Goal: Task Accomplishment & Management: Complete application form

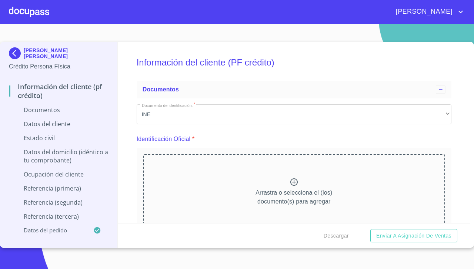
click at [15, 16] on div at bounding box center [29, 12] width 40 height 24
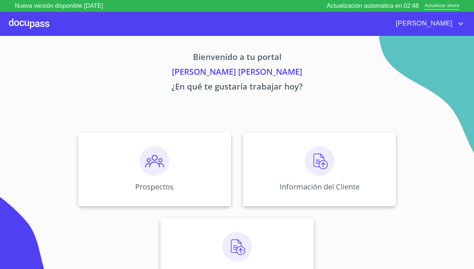
click at [154, 171] on img at bounding box center [155, 161] width 30 height 30
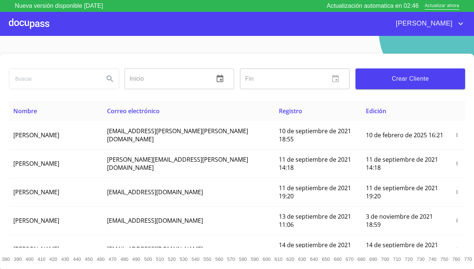
click at [434, 78] on span "Crear Cliente" at bounding box center [410, 79] width 98 height 10
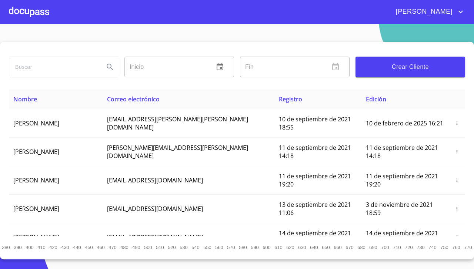
click at [24, 14] on div at bounding box center [29, 12] width 40 height 24
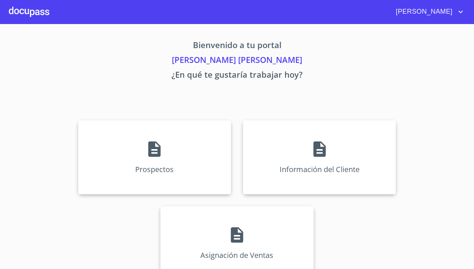
click at [153, 155] on icon at bounding box center [154, 149] width 12 height 16
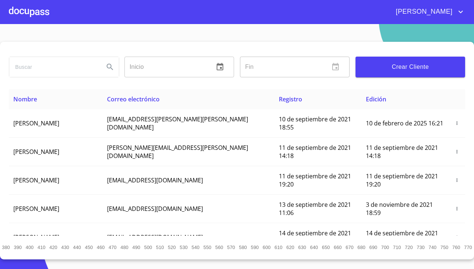
click at [436, 69] on span "Crear Cliente" at bounding box center [410, 67] width 98 height 10
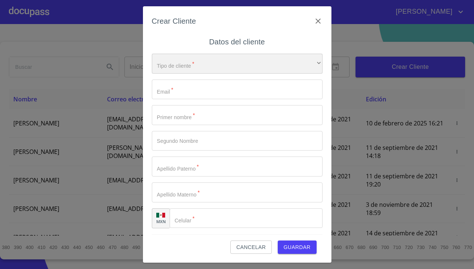
click at [265, 73] on div "​" at bounding box center [237, 64] width 171 height 20
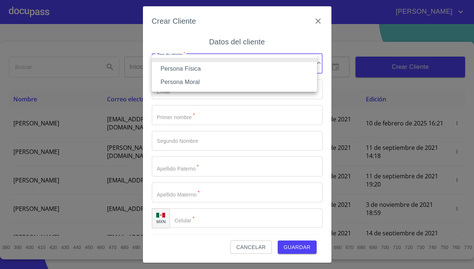
click at [250, 70] on li "Persona Física" at bounding box center [234, 68] width 165 height 13
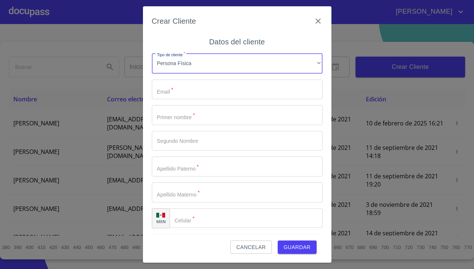
click at [233, 87] on input "Tipo de cliente   *" at bounding box center [237, 90] width 171 height 20
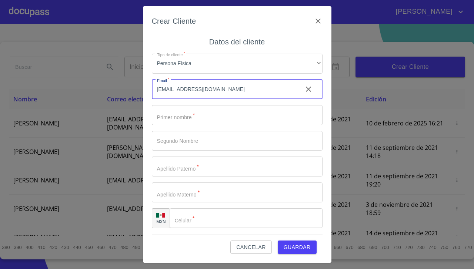
type input "[EMAIL_ADDRESS][DOMAIN_NAME]"
click at [290, 113] on input "Tipo de cliente   *" at bounding box center [237, 115] width 171 height 20
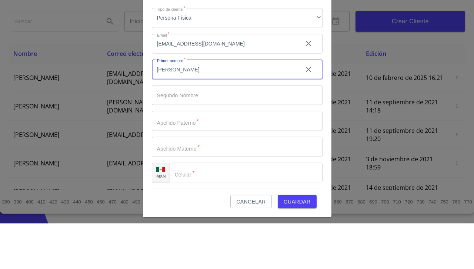
type input "[PERSON_NAME]"
click at [261, 142] on input "Tipo de cliente   *" at bounding box center [237, 141] width 171 height 20
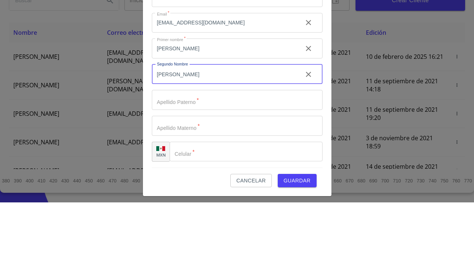
type input "[PERSON_NAME]"
click at [280, 168] on input "Tipo de cliente   *" at bounding box center [237, 167] width 171 height 20
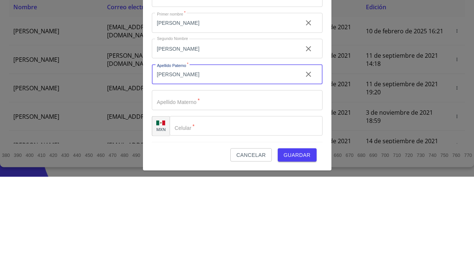
type input "[PERSON_NAME]"
click at [261, 190] on input "Tipo de cliente   *" at bounding box center [237, 193] width 171 height 20
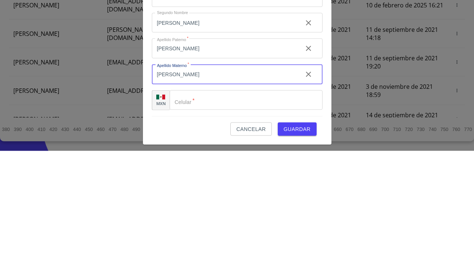
type input "[PERSON_NAME]"
click at [252, 216] on input "Tipo de cliente   *" at bounding box center [246, 218] width 153 height 20
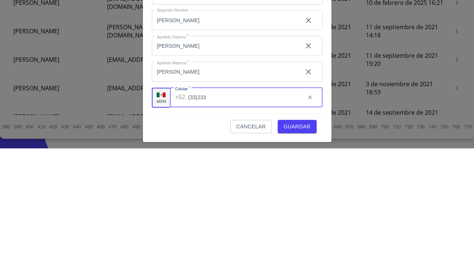
click at [263, 211] on input "(33)233" at bounding box center [243, 218] width 111 height 20
type input "[PHONE_NUMBER]"
click at [304, 243] on span "Guardar" at bounding box center [297, 247] width 27 height 9
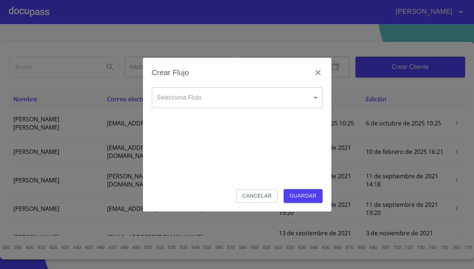
click at [301, 96] on body "[PERSON_NAME] ​ Fin ​ Crear Cliente Nombre Correo electrónico Registro Edición …" at bounding box center [237, 134] width 474 height 269
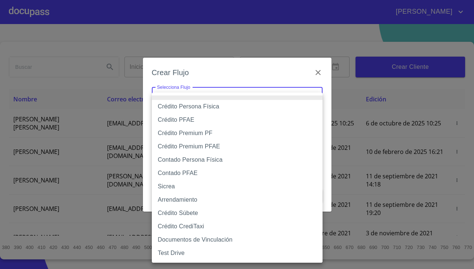
click at [254, 108] on li "Crédito Persona Física" at bounding box center [237, 106] width 171 height 13
type input "6009fb3c7d1714eb8809aa97"
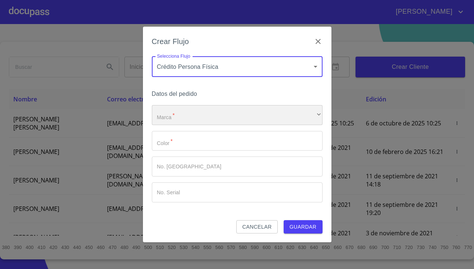
click at [254, 116] on div "​" at bounding box center [237, 115] width 171 height 20
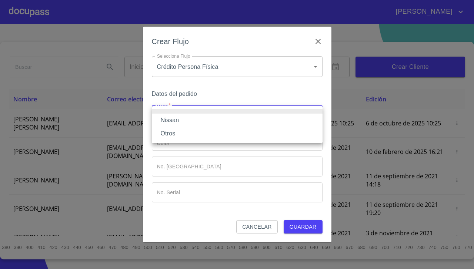
click at [251, 123] on li "Nissan" at bounding box center [237, 120] width 171 height 13
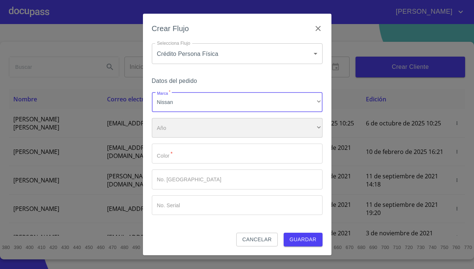
click at [244, 132] on div "​" at bounding box center [237, 128] width 171 height 20
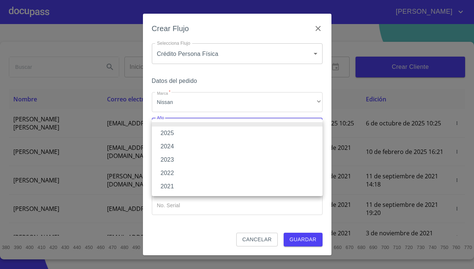
click at [238, 135] on li "2025" at bounding box center [237, 133] width 171 height 13
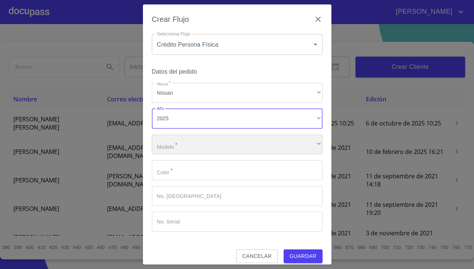
click at [260, 147] on div "​" at bounding box center [237, 145] width 171 height 20
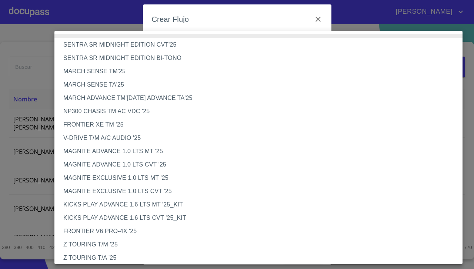
click at [79, 114] on li "NP300 CHASIS TM AC VDC '25" at bounding box center [261, 111] width 414 height 13
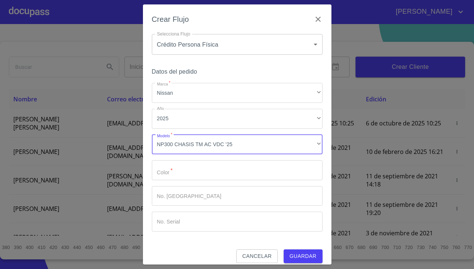
click at [172, 172] on input "Marca   *" at bounding box center [237, 170] width 171 height 20
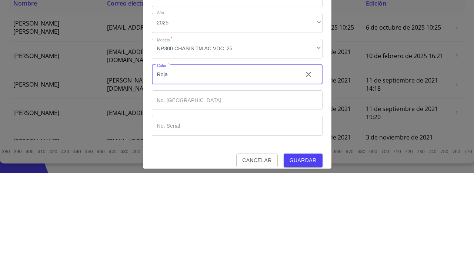
scroll to position [7, 0]
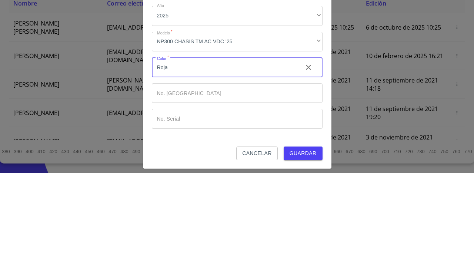
type input "Roja"
click at [309, 244] on button "Guardar" at bounding box center [303, 250] width 39 height 14
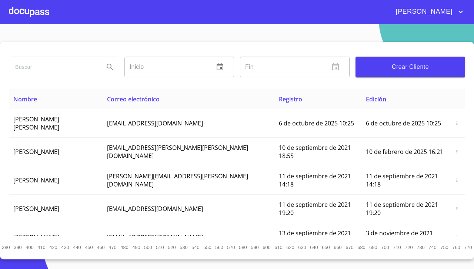
click at [38, 123] on span "[PERSON_NAME] [PERSON_NAME]" at bounding box center [36, 123] width 46 height 16
click at [28, 20] on div at bounding box center [29, 12] width 40 height 24
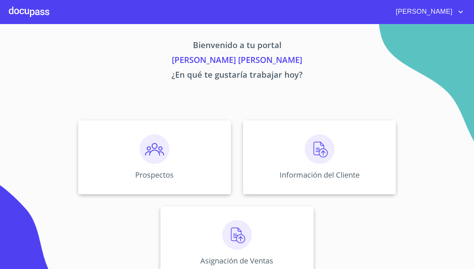
click at [314, 156] on img at bounding box center [320, 149] width 30 height 30
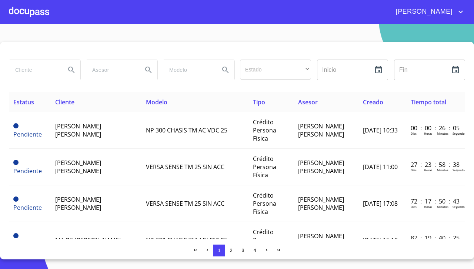
click at [77, 131] on span "[PERSON_NAME] [PERSON_NAME]" at bounding box center [78, 130] width 46 height 16
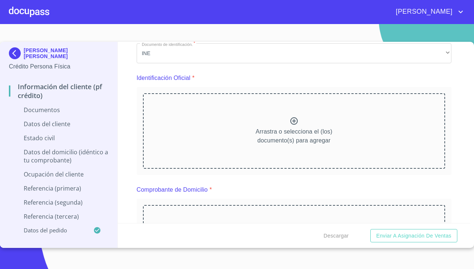
scroll to position [67, 0]
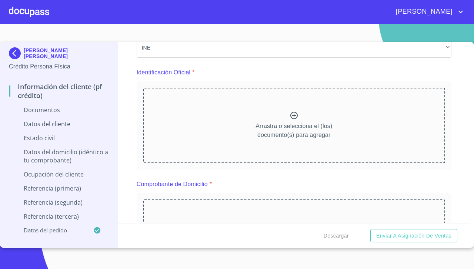
click at [292, 117] on icon at bounding box center [294, 115] width 9 height 9
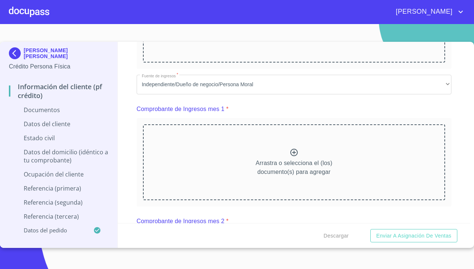
scroll to position [279, 0]
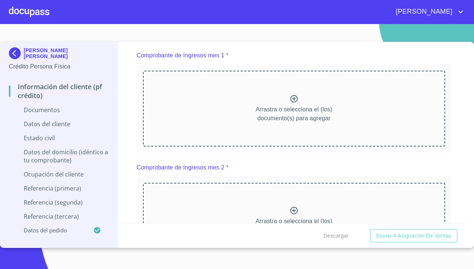
scroll to position [337, 0]
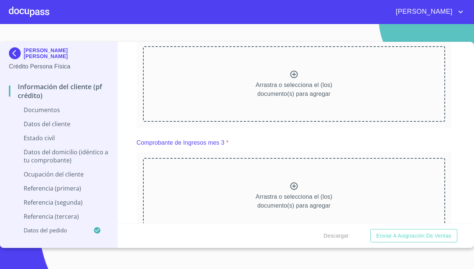
scroll to position [669, 0]
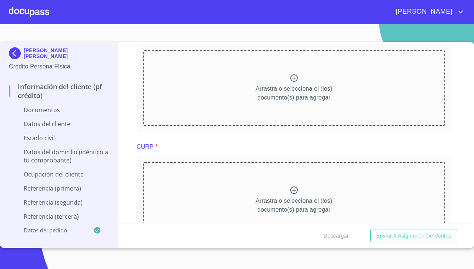
scroll to position [981, 0]
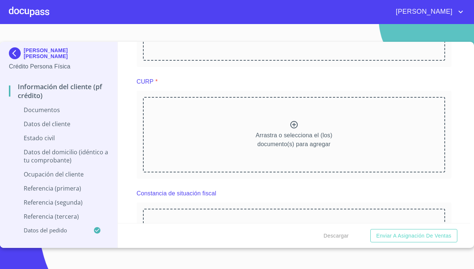
scroll to position [1283, 0]
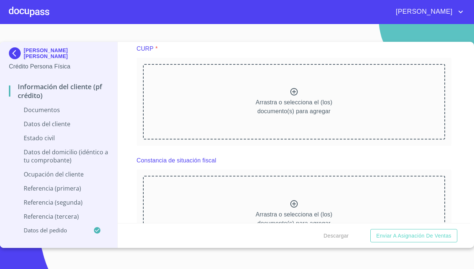
click at [458, 86] on div "Información del cliente (PF crédito) Documentos Documento de identificación.   …" at bounding box center [294, 132] width 353 height 181
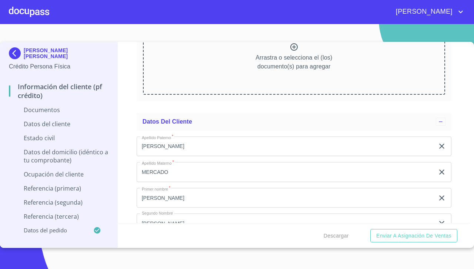
scroll to position [1644, 0]
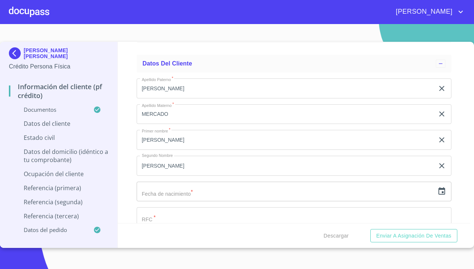
scroll to position [1938, 0]
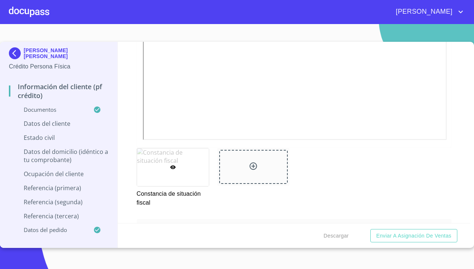
click at [447, 159] on div "Información del cliente (PF crédito) Documentos Documento de identificación.   …" at bounding box center [294, 132] width 353 height 181
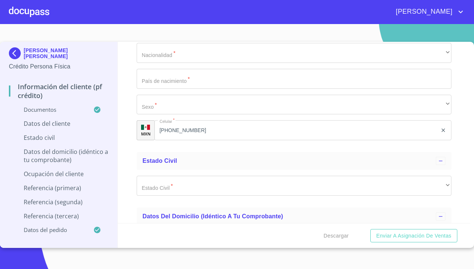
scroll to position [2361, 0]
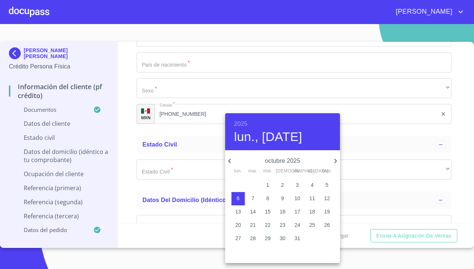
click at [239, 122] on h6 "2025" at bounding box center [240, 124] width 13 height 10
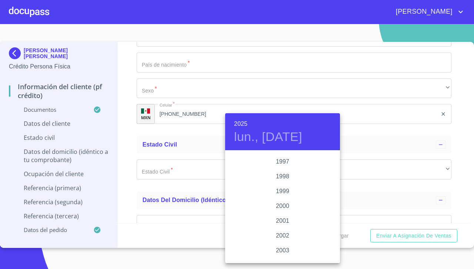
scroll to position [1062, 0]
click at [287, 247] on div "2003" at bounding box center [282, 252] width 115 height 15
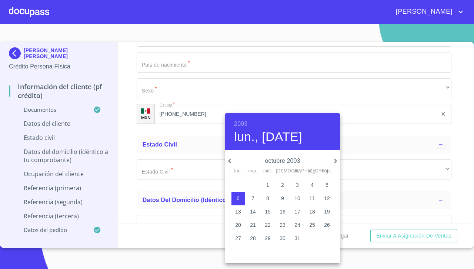
click at [246, 121] on h6 "2003" at bounding box center [240, 124] width 13 height 10
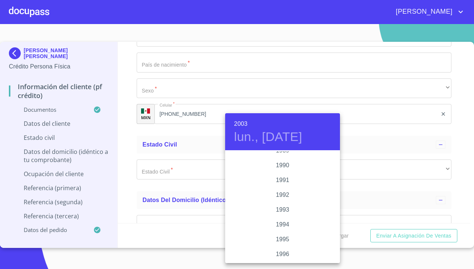
scroll to position [954, 0]
click at [286, 167] on div "1990" at bounding box center [282, 167] width 115 height 15
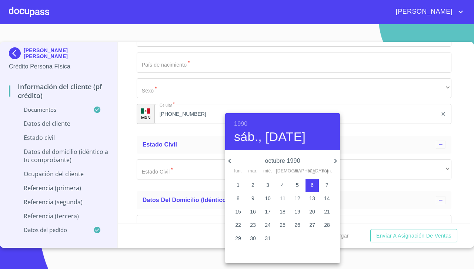
click at [280, 162] on p "octubre 1990" at bounding box center [282, 161] width 97 height 9
click at [240, 162] on p "octubre 1990" at bounding box center [282, 161] width 97 height 9
click at [230, 161] on icon "button" at bounding box center [229, 161] width 9 height 9
click at [230, 163] on icon "button" at bounding box center [229, 161] width 9 height 9
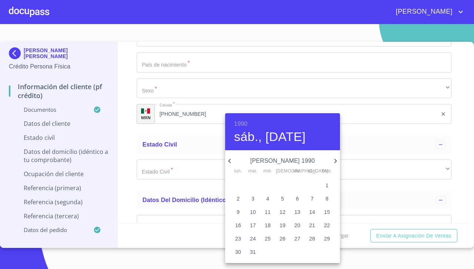
click at [230, 161] on icon "button" at bounding box center [229, 161] width 9 height 9
click at [229, 165] on icon "button" at bounding box center [229, 161] width 9 height 9
click at [230, 164] on icon "button" at bounding box center [229, 161] width 9 height 9
click at [230, 161] on icon "button" at bounding box center [229, 161] width 9 height 9
click at [234, 161] on icon "button" at bounding box center [229, 161] width 9 height 9
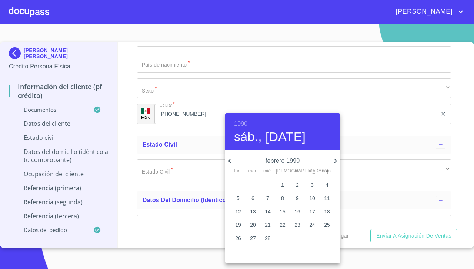
click at [233, 159] on icon "button" at bounding box center [229, 161] width 9 height 9
click at [287, 229] on button "25" at bounding box center [282, 225] width 13 height 13
type input "25 de ene. de 1990"
click at [400, 206] on div at bounding box center [237, 134] width 474 height 269
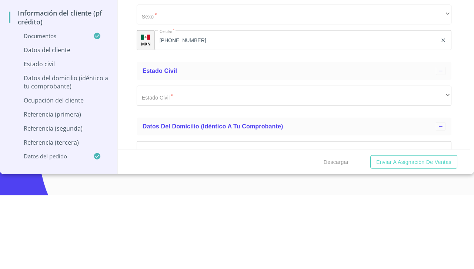
type input "NAMJ900125JV0"
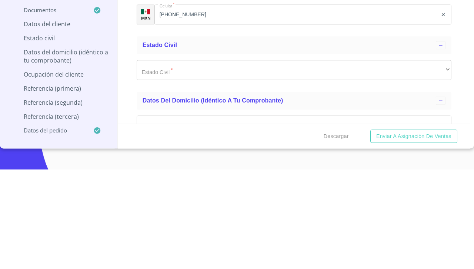
type input "NAMJ900125HJCVRN05"
click at [341, 21] on input "Documento de identificación.   *" at bounding box center [294, 11] width 315 height 20
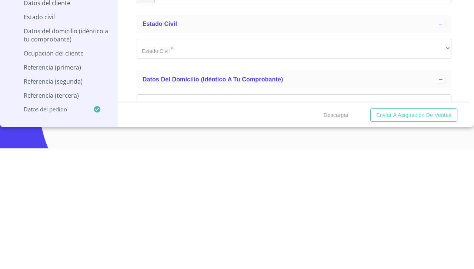
type input "2259292948"
click at [455, 190] on div "Información del cliente (PF crédito) Documentos Documento de identificación.   …" at bounding box center [294, 132] width 353 height 181
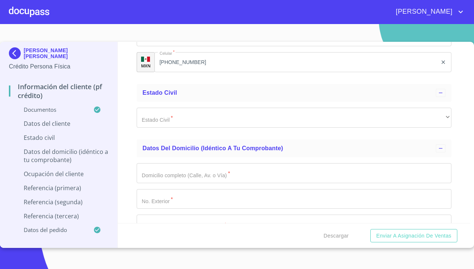
scroll to position [2420, 0]
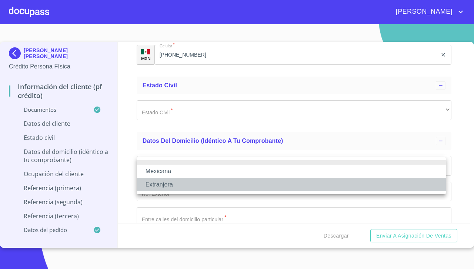
click at [352, 184] on li "Extranjera" at bounding box center [291, 184] width 309 height 13
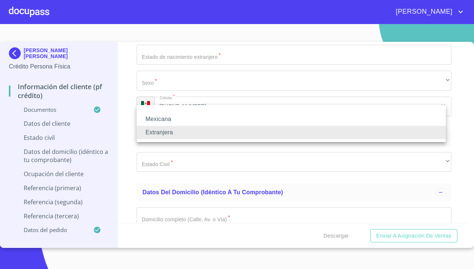
scroll to position [2472, 0]
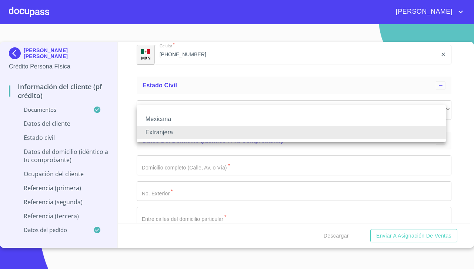
click at [382, 114] on li "Mexicana" at bounding box center [291, 119] width 309 height 13
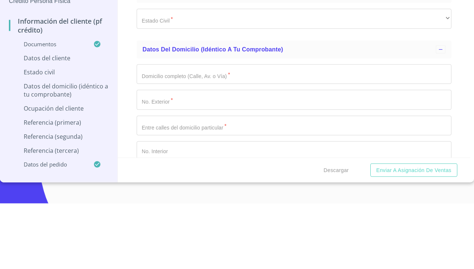
type input "[GEOGRAPHIC_DATA]"
click at [454, 181] on div "Información del cliente (PF crédito) Documentos Documento de identificación.   …" at bounding box center [294, 132] width 353 height 181
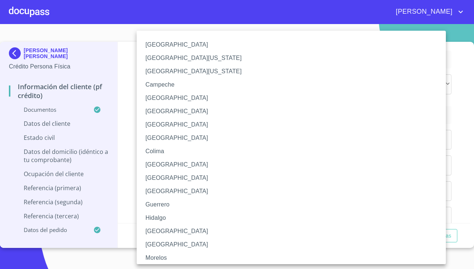
click at [293, 236] on li "[GEOGRAPHIC_DATA]" at bounding box center [294, 231] width 315 height 13
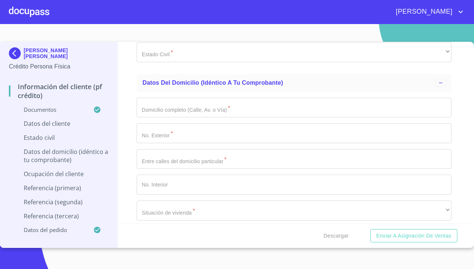
scroll to position [2529, 0]
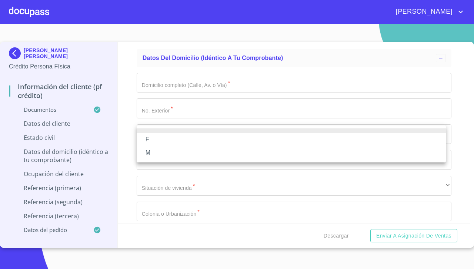
click at [147, 155] on li "M" at bounding box center [291, 152] width 309 height 13
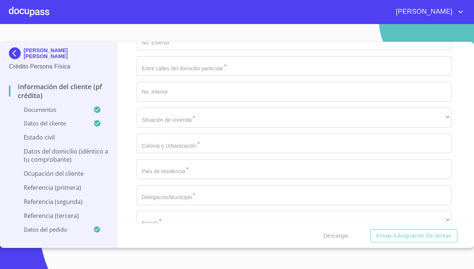
scroll to position [2597, 0]
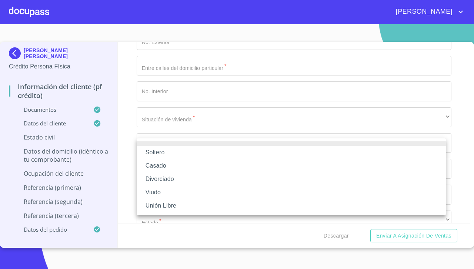
click at [153, 156] on li "Soltero" at bounding box center [291, 152] width 309 height 13
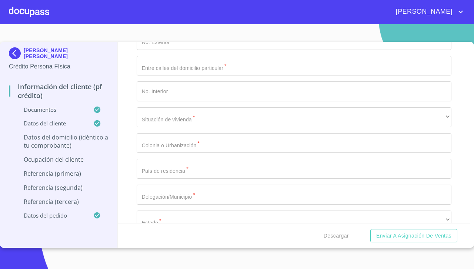
scroll to position [2658, 0]
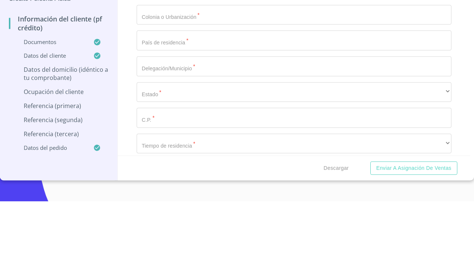
type input "[PERSON_NAME]"
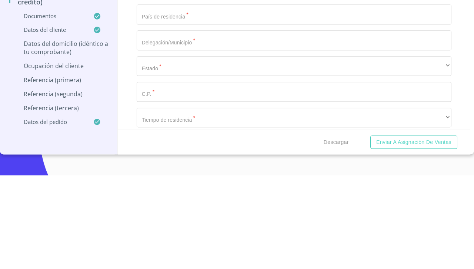
type input "57"
click at [259, 15] on input "Documento de identificación.   *" at bounding box center [294, 5] width 315 height 20
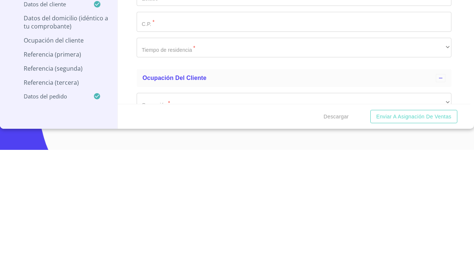
scroll to position [2750, 0]
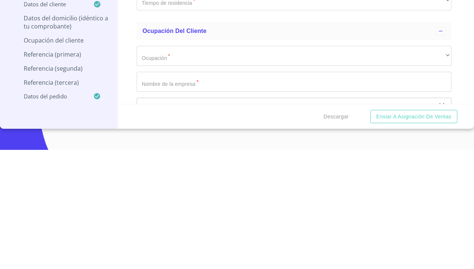
type input "reforma e [PERSON_NAME]"
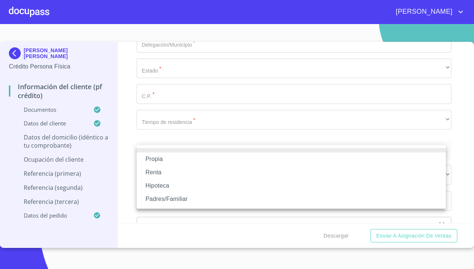
click at [148, 161] on li "Propia" at bounding box center [291, 159] width 309 height 13
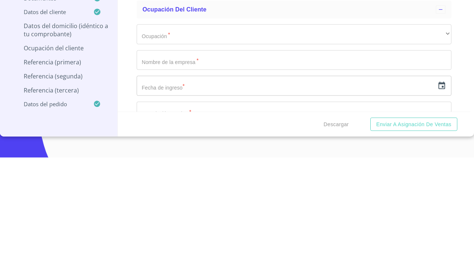
scroll to position [2804, 0]
type input "Coyula"
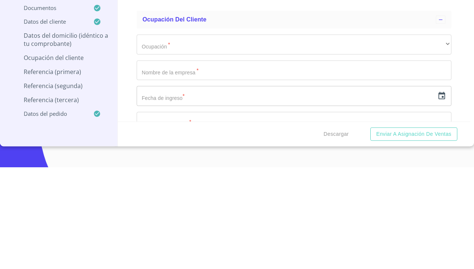
type input "[GEOGRAPHIC_DATA]"
click at [332, 24] on input "Documento de identificación.   *" at bounding box center [294, 14] width 315 height 20
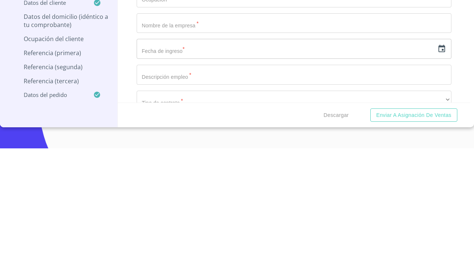
scroll to position [2839, 0]
type input "Tonalá"
click at [290, 14] on div "​" at bounding box center [294, 4] width 315 height 20
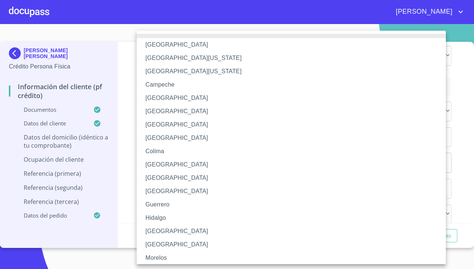
click at [304, 228] on li "[GEOGRAPHIC_DATA]" at bounding box center [294, 231] width 315 height 13
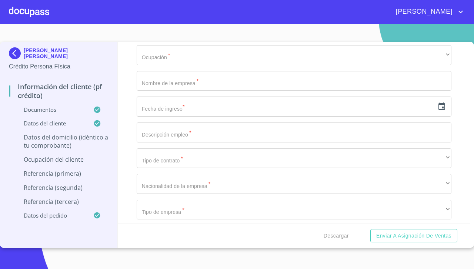
scroll to position [2903, 0]
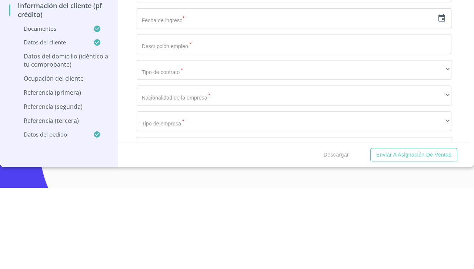
type input "45410"
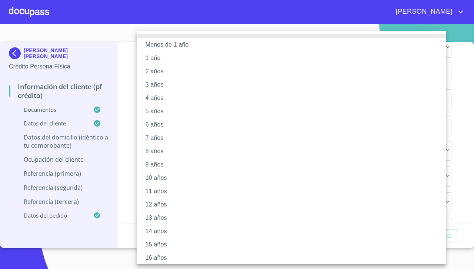
scroll to position [56, 0]
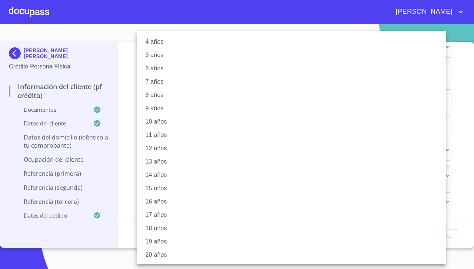
click at [280, 255] on li "20 años" at bounding box center [294, 254] width 315 height 13
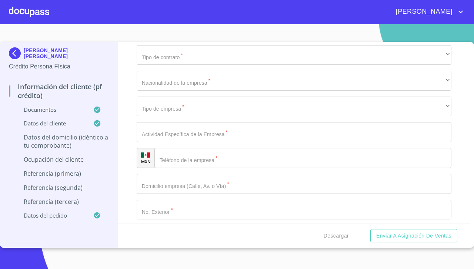
scroll to position [3007, 0]
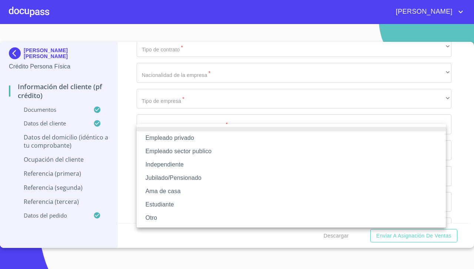
click at [150, 166] on li "Independiente" at bounding box center [291, 164] width 309 height 13
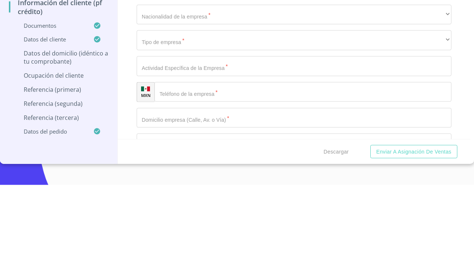
type input "[PERSON_NAME] [PERSON_NAME]"
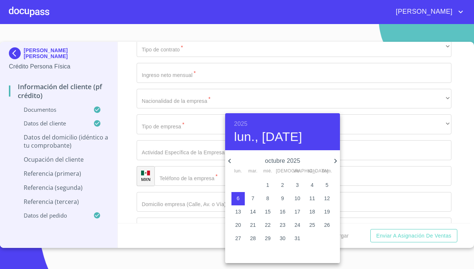
click at [244, 126] on h6 "2025" at bounding box center [240, 124] width 13 height 10
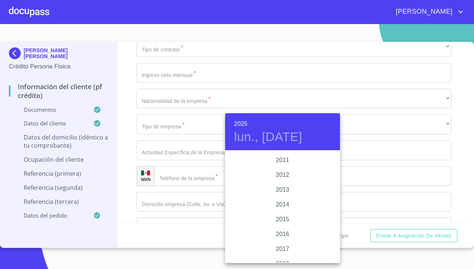
scroll to position [1266, 0]
click at [294, 209] on div "2014" at bounding box center [282, 211] width 115 height 15
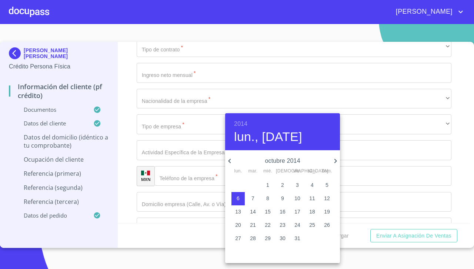
click at [233, 159] on icon "button" at bounding box center [229, 161] width 9 height 9
click at [230, 161] on icon "button" at bounding box center [229, 161] width 9 height 9
click at [228, 161] on icon "button" at bounding box center [229, 161] width 9 height 9
click at [229, 159] on icon "button" at bounding box center [229, 161] width 9 height 9
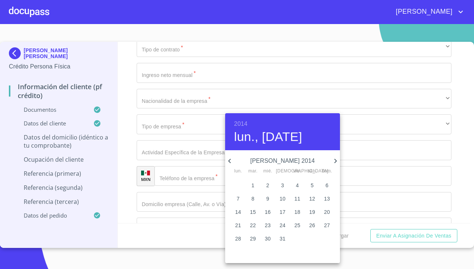
click at [229, 160] on icon "button" at bounding box center [229, 161] width 3 height 4
click at [228, 161] on icon "button" at bounding box center [229, 161] width 9 height 9
click at [230, 161] on icon "button" at bounding box center [229, 161] width 9 height 9
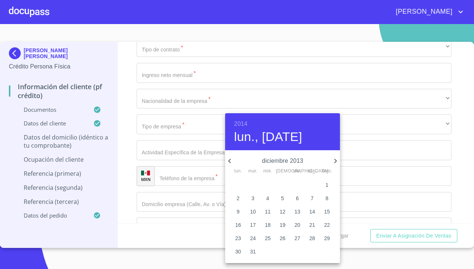
click at [335, 161] on icon "button" at bounding box center [335, 161] width 3 height 4
click at [269, 185] on p "1" at bounding box center [267, 184] width 3 height 7
type input "1 de ene. de 2014"
click at [369, 163] on div at bounding box center [237, 134] width 474 height 269
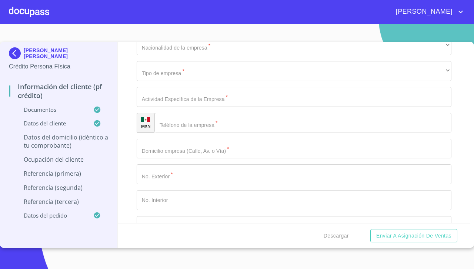
scroll to position [3070, 0]
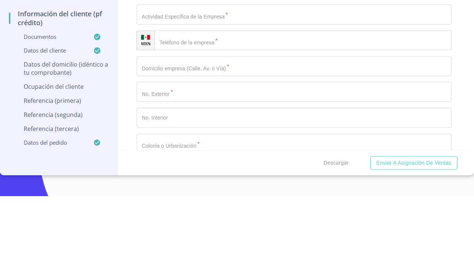
type input "Comercio de [PERSON_NAME]"
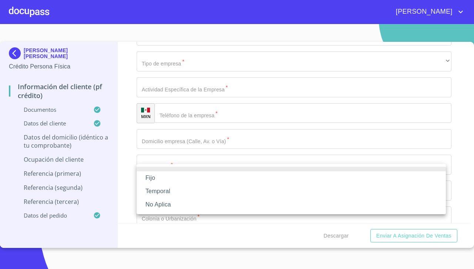
click at [198, 208] on li "No Aplica" at bounding box center [291, 204] width 309 height 13
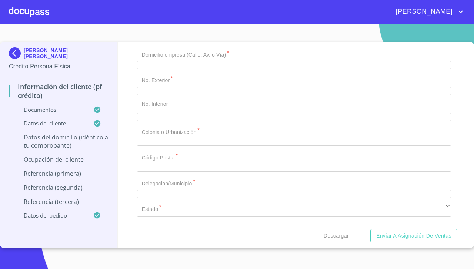
scroll to position [3158, 0]
type input "8000000"
click at [133, 119] on div "Información del cliente (PF crédito) Documentos Documento de identificación.   …" at bounding box center [294, 132] width 353 height 181
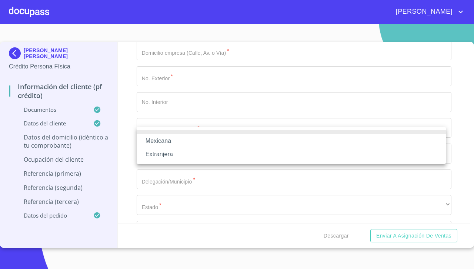
click at [151, 141] on li "Mexicana" at bounding box center [291, 140] width 309 height 13
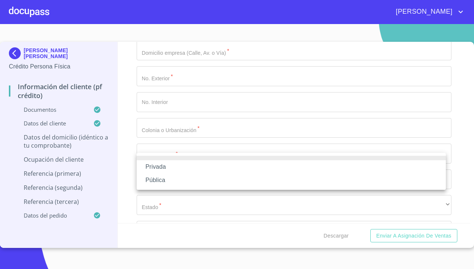
click at [153, 170] on li "Privada" at bounding box center [291, 166] width 309 height 13
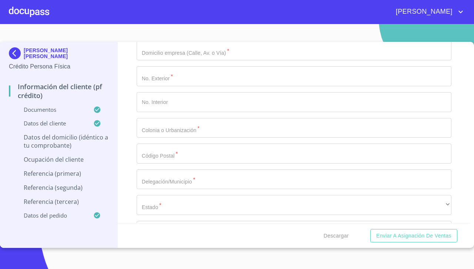
scroll to position [3187, 0]
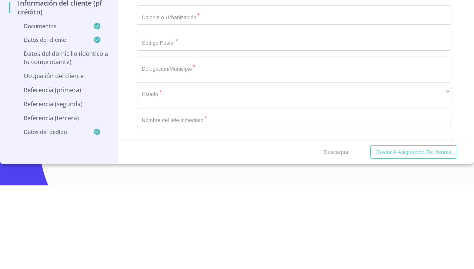
type input "Comercio al por menor de [PERSON_NAME]"
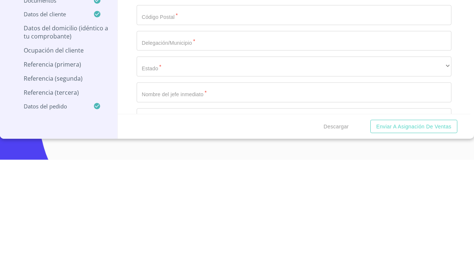
type input "[PHONE_NUMBER]"
click at [451, 212] on div "Información del cliente (PF crédito) Documentos Documento de identificación.   …" at bounding box center [294, 132] width 353 height 181
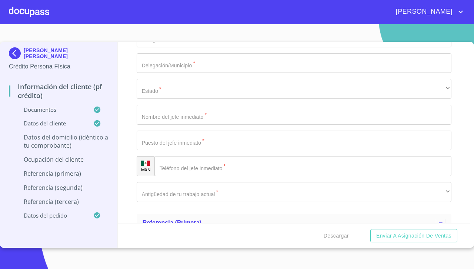
scroll to position [3280, 0]
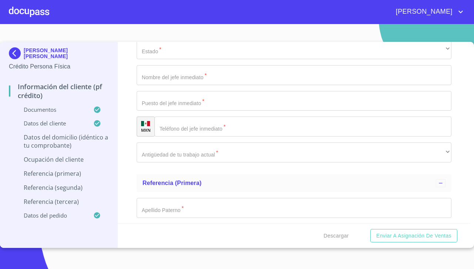
scroll to position [3328, 0]
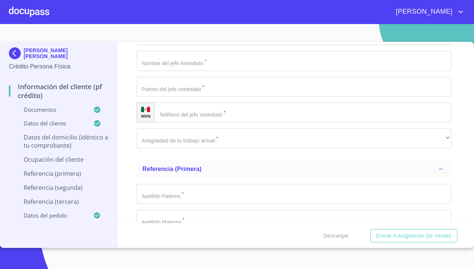
type input "[PERSON_NAME]"
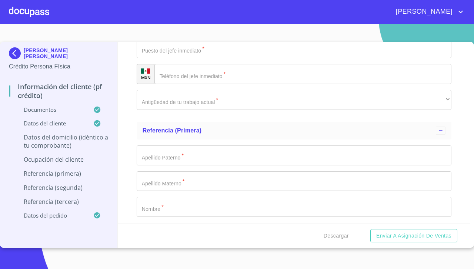
type input "57"
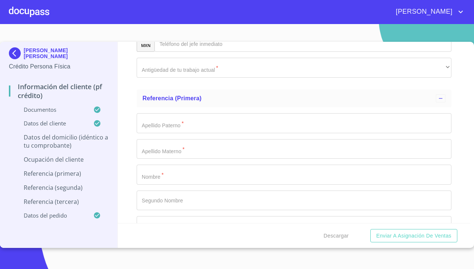
type input "coyula"
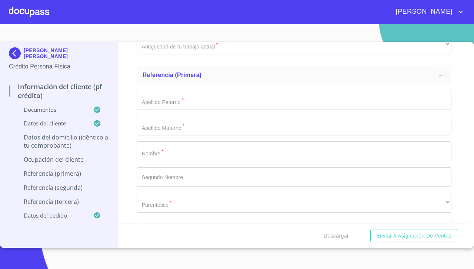
scroll to position [3442, 0]
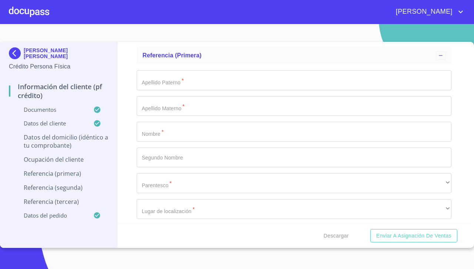
type input "45410"
type input "tonala"
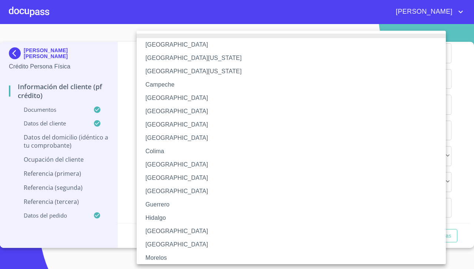
click at [218, 231] on li "[GEOGRAPHIC_DATA]" at bounding box center [294, 231] width 315 height 13
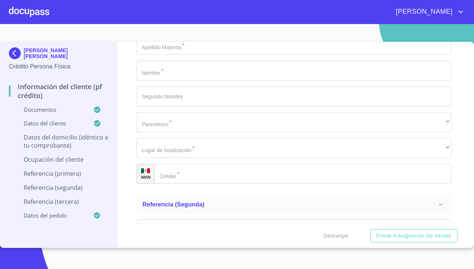
scroll to position [3505, 0]
type input "[PERSON_NAME] [PERSON_NAME]"
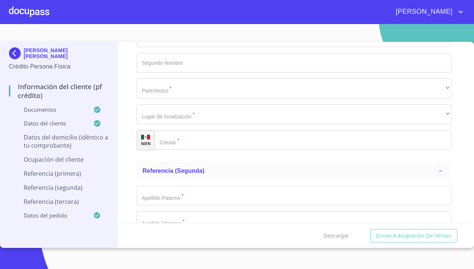
scroll to position [3537, 0]
type input "dueño"
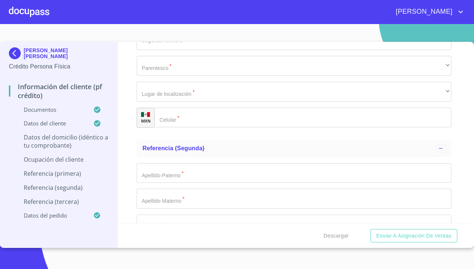
scroll to position [3566, 0]
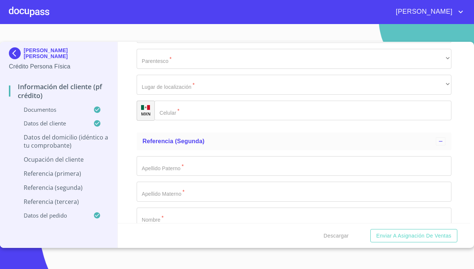
type input "[PHONE_NUMBER]"
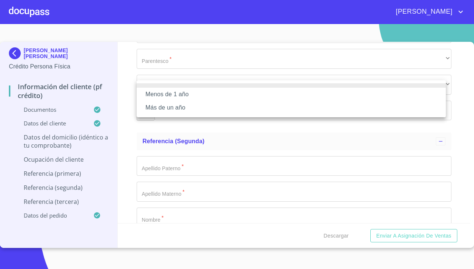
click at [300, 107] on li "Más de un año" at bounding box center [291, 107] width 309 height 13
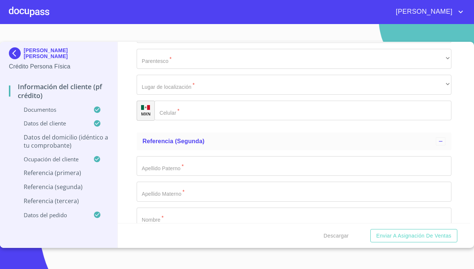
scroll to position [3599, 0]
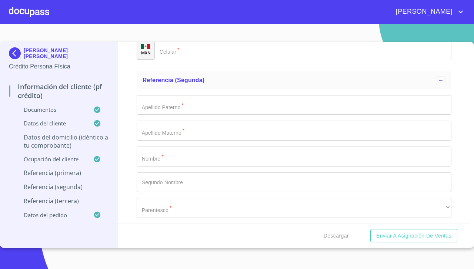
type input "Mercado"
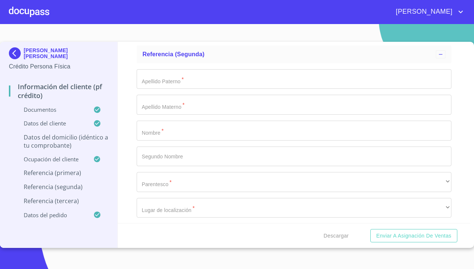
type input "loza"
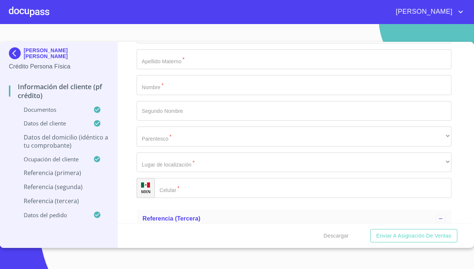
scroll to position [3702, 0]
type input "chayo"
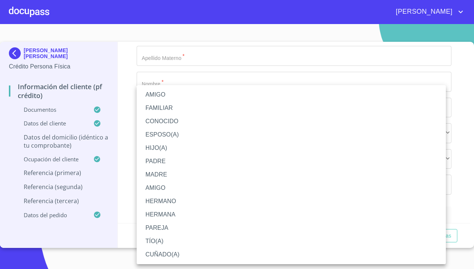
click at [158, 177] on li "MADRE" at bounding box center [291, 174] width 309 height 13
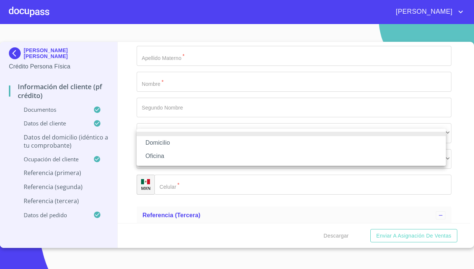
click at [156, 143] on li "Domicilio" at bounding box center [291, 142] width 309 height 13
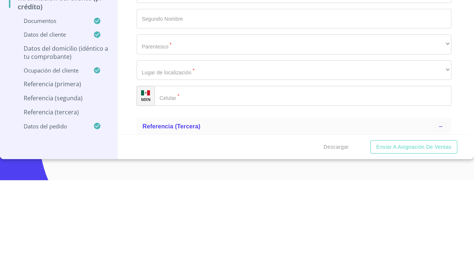
scroll to position [3753, 0]
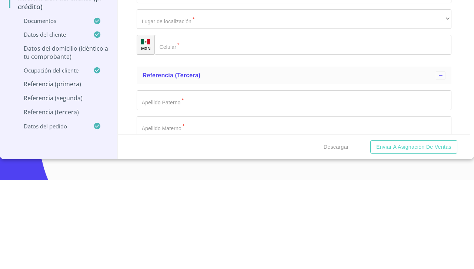
type input "[PHONE_NUMBER]"
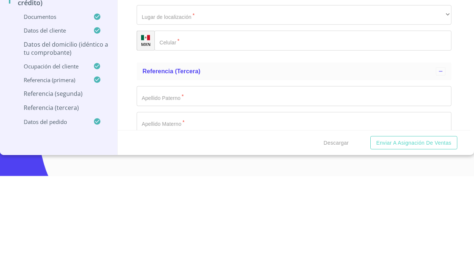
scroll to position [3786, 0]
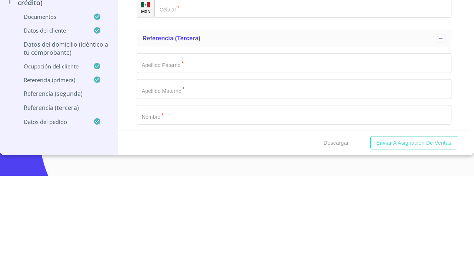
type input "[PERSON_NAME]"
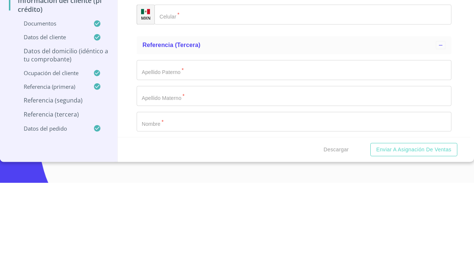
scroll to position [3816, 0]
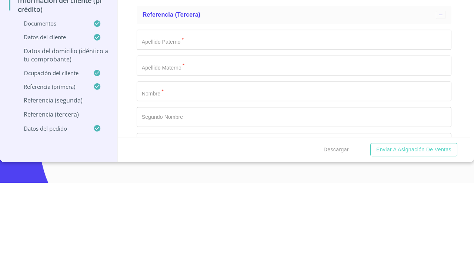
type input "[PERSON_NAME]"
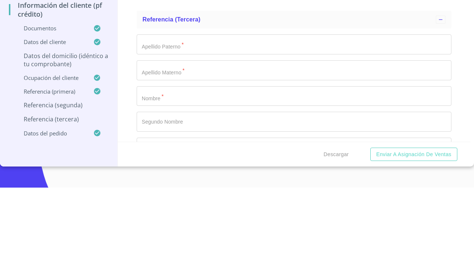
scroll to position [3837, 0]
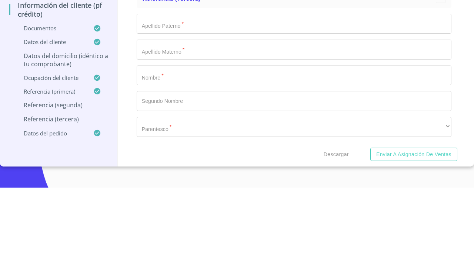
type input "[PERSON_NAME]"
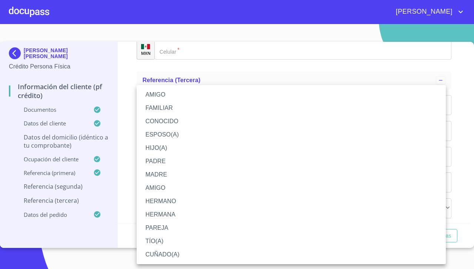
click at [170, 227] on li "PAREJA" at bounding box center [291, 227] width 309 height 13
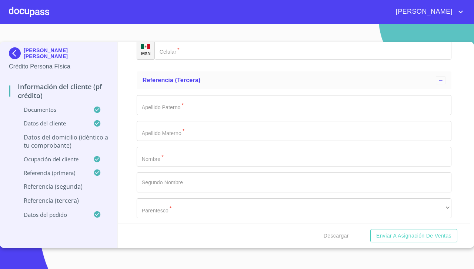
scroll to position [3883, 0]
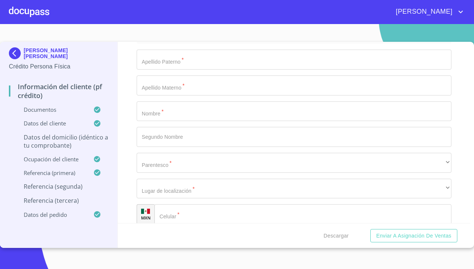
click at [364, 14] on input "Documento de identificación.   *" at bounding box center [302, 4] width 297 height 20
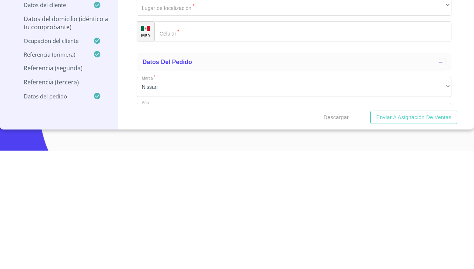
scroll to position [3951, 0]
type input "[PHONE_NUMBER]"
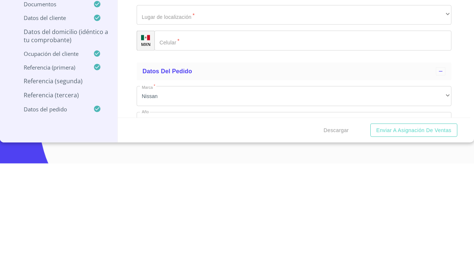
type input "M"
type input "[PERSON_NAME]"
click at [299, 27] on input "Documento de identificación.   *" at bounding box center [294, 17] width 315 height 20
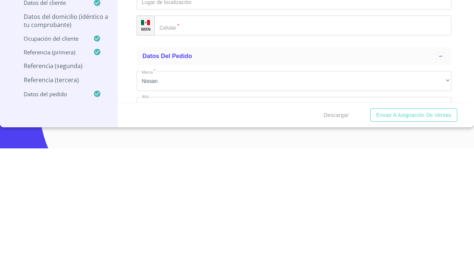
type input "f"
type input "[PERSON_NAME]"
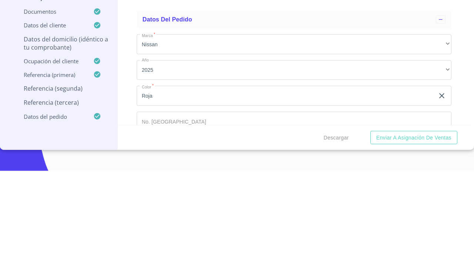
scroll to position [4063, 0]
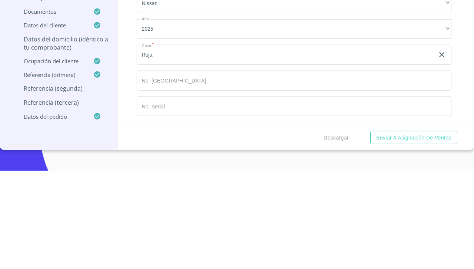
type input "[PERSON_NAME]"
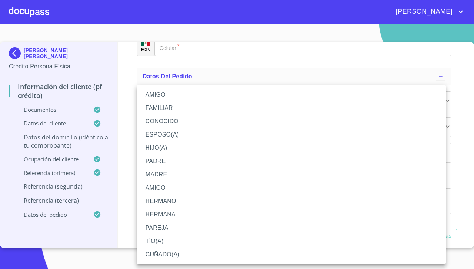
click at [200, 123] on li "CONOCIDO" at bounding box center [291, 121] width 309 height 13
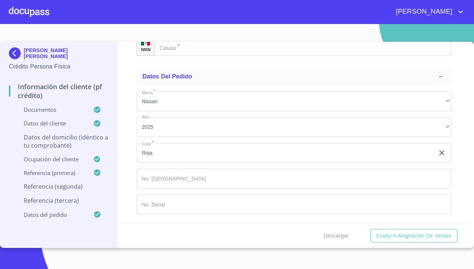
scroll to position [4112, 0]
click at [233, 30] on div "​" at bounding box center [294, 20] width 315 height 20
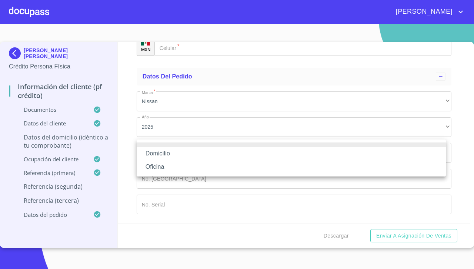
click at [228, 157] on li "Domicilio" at bounding box center [291, 153] width 309 height 13
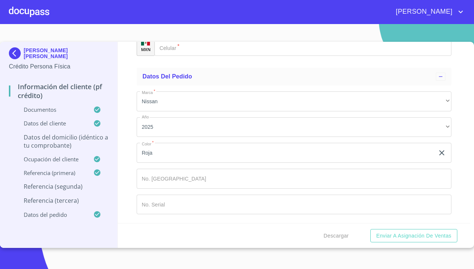
click at [236, 56] on input "Documento de identificación.   *" at bounding box center [302, 46] width 297 height 20
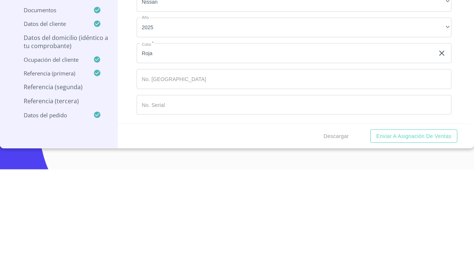
scroll to position [4240, 0]
type input "[PHONE_NUMBER]"
click at [341, 235] on span "Descargar" at bounding box center [336, 235] width 25 height 9
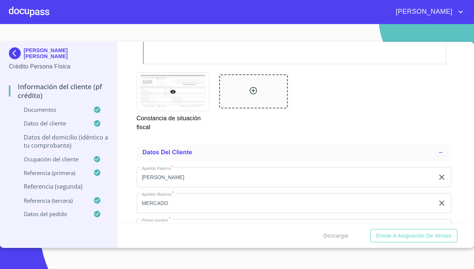
scroll to position [2033, 0]
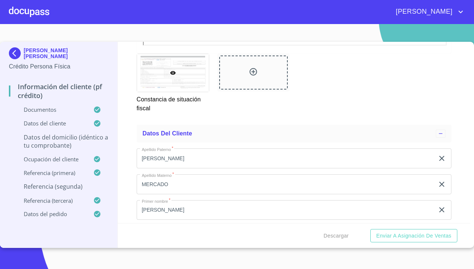
click at [43, 140] on p "Datos del domicilio (idéntico a tu comprobante)" at bounding box center [59, 141] width 100 height 16
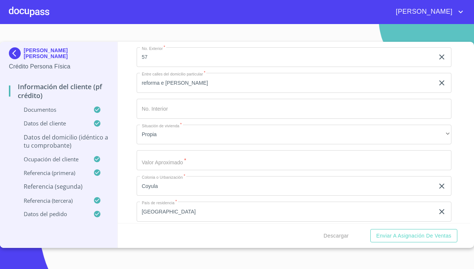
scroll to position [152, 0]
click at [385, 164] on input "Domicilio completo (Calle, Av. o Vía)   *" at bounding box center [294, 163] width 315 height 20
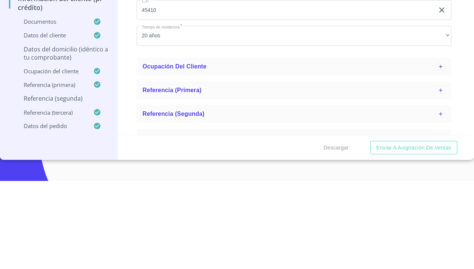
scroll to position [383, 0]
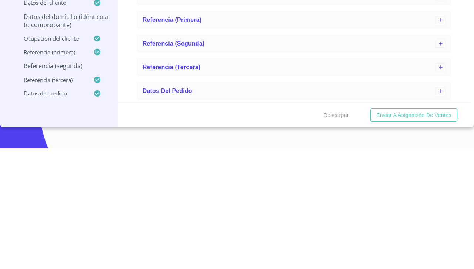
type input "$3,000,000"
click at [338, 239] on span "Descargar" at bounding box center [336, 235] width 25 height 9
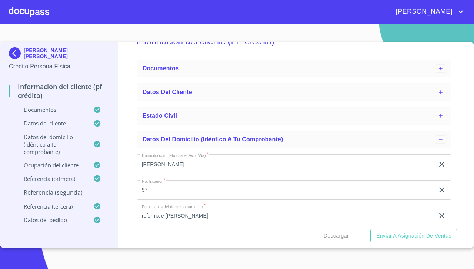
scroll to position [21, 0]
click at [34, 195] on p "Referencia (segunda)" at bounding box center [59, 192] width 100 height 8
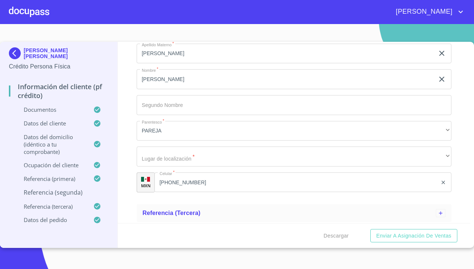
scroll to position [233, 0]
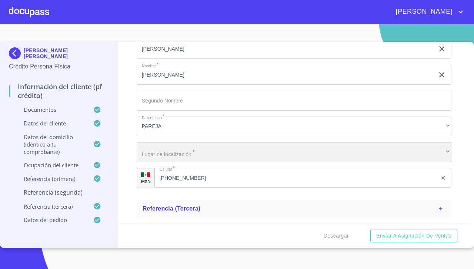
click at [398, 156] on div "​" at bounding box center [294, 152] width 315 height 20
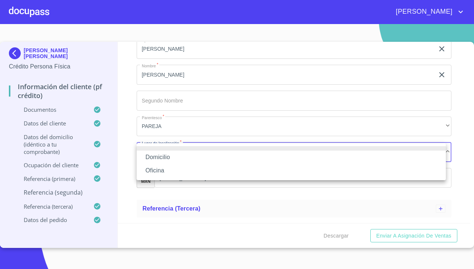
click at [154, 160] on li "Domicilio" at bounding box center [291, 157] width 309 height 13
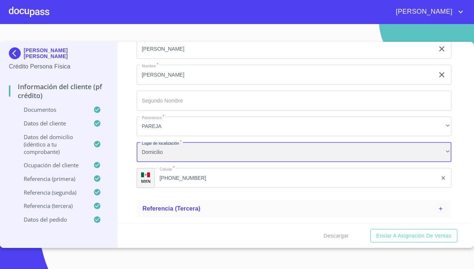
scroll to position [254, 0]
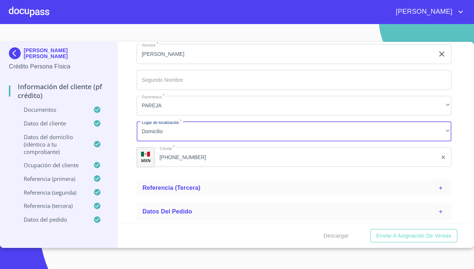
click at [337, 233] on span "Descargar" at bounding box center [336, 235] width 25 height 9
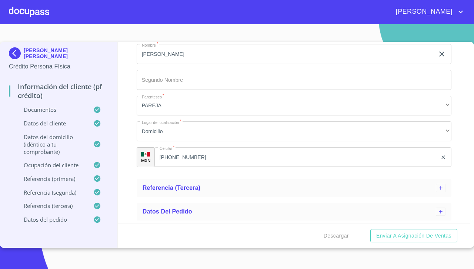
click at [424, 237] on span "Enviar a Asignación de Ventas" at bounding box center [413, 235] width 75 height 9
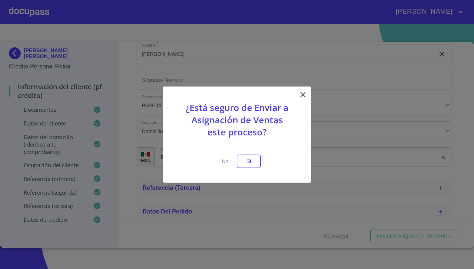
click at [311, 94] on div at bounding box center [237, 134] width 474 height 269
click at [309, 93] on div "¿Está seguro de Enviar a Asignación de Ventas este proceso? No Si" at bounding box center [237, 134] width 148 height 97
click at [305, 92] on icon at bounding box center [302, 94] width 9 height 9
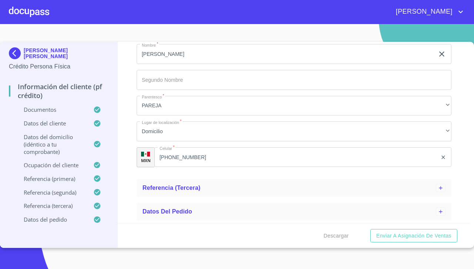
click at [336, 235] on span "Descargar" at bounding box center [336, 235] width 25 height 9
